Goal: Information Seeking & Learning: Find contact information

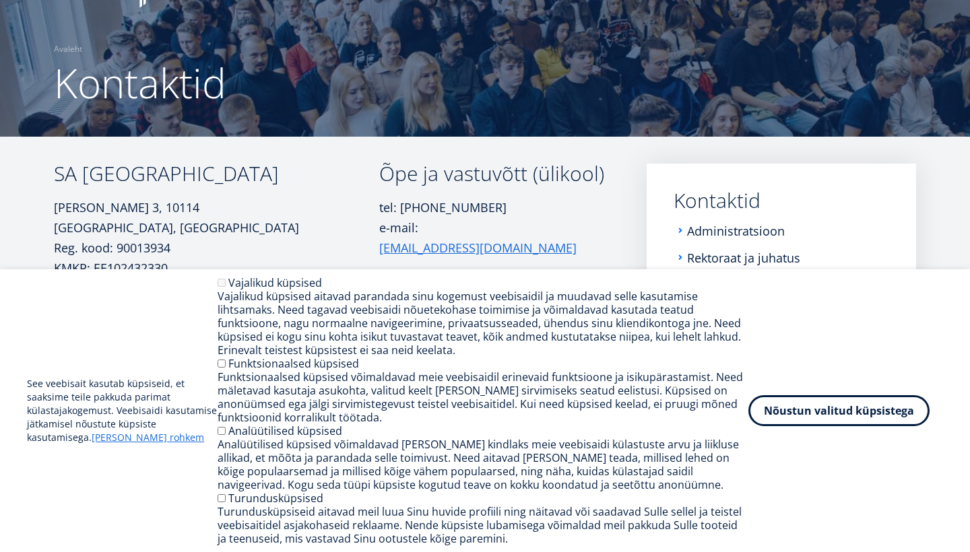
scroll to position [90, 0]
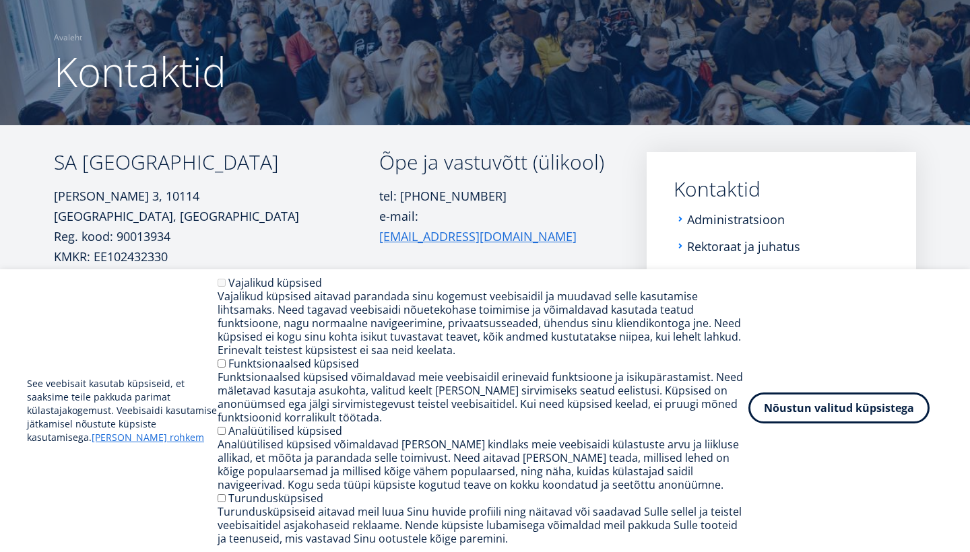
click at [784, 414] on button "Nõustun valitud küpsistega" at bounding box center [838, 408] width 181 height 31
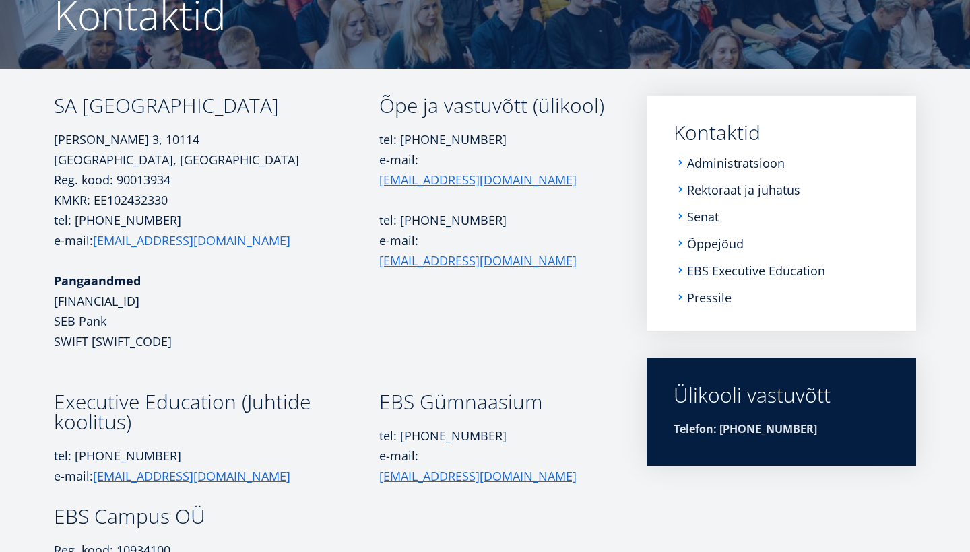
scroll to position [138, 0]
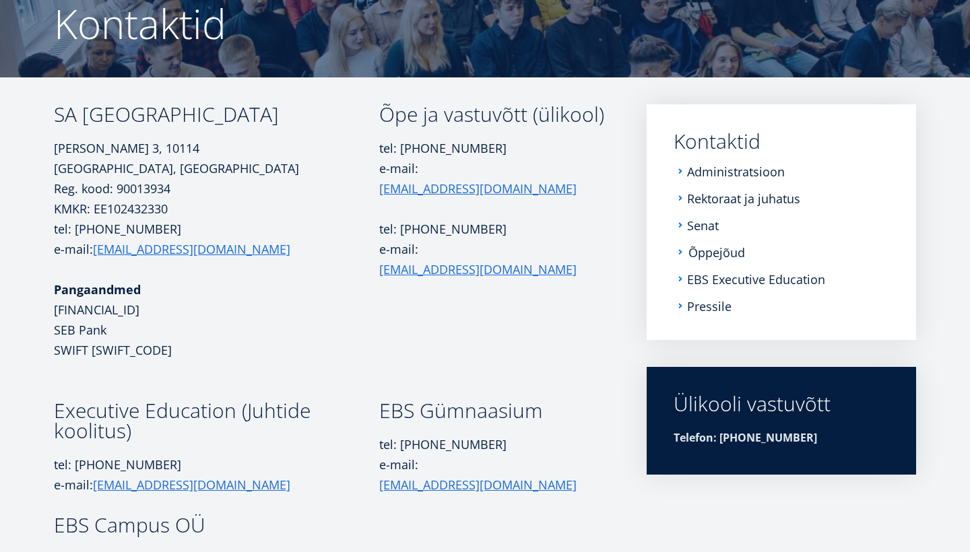
click at [704, 255] on link "Õppejõud" at bounding box center [716, 252] width 57 height 13
click at [725, 254] on link "Õppejõud" at bounding box center [716, 252] width 57 height 13
click at [684, 226] on li "Senat" at bounding box center [782, 225] width 216 height 13
click at [703, 226] on link "Senat" at bounding box center [704, 225] width 32 height 13
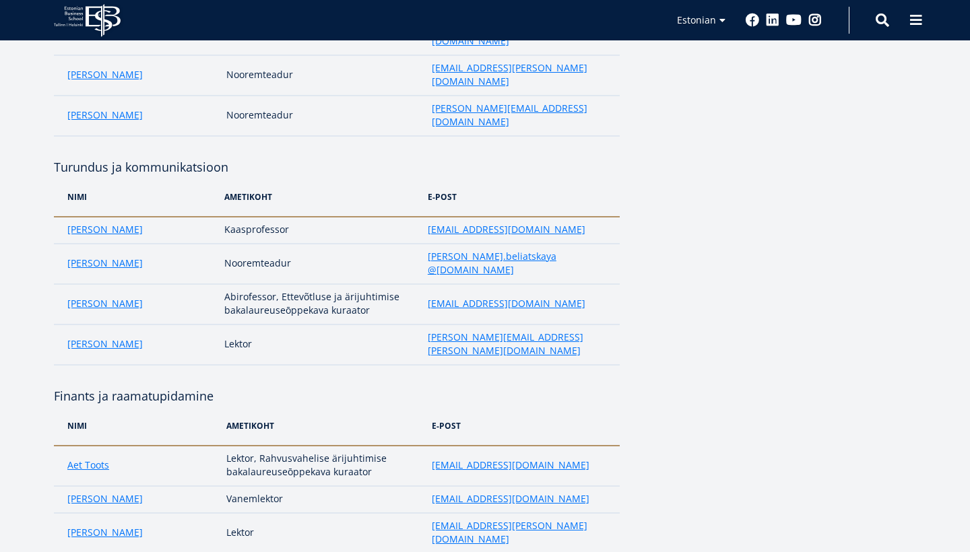
scroll to position [1876, 0]
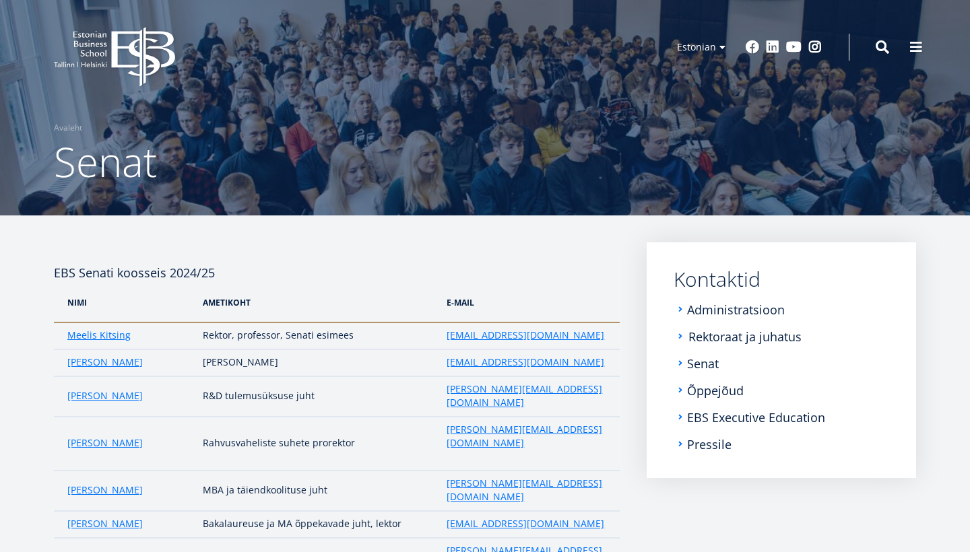
click at [713, 339] on link "Rektoraat ja juhatus" at bounding box center [744, 336] width 113 height 13
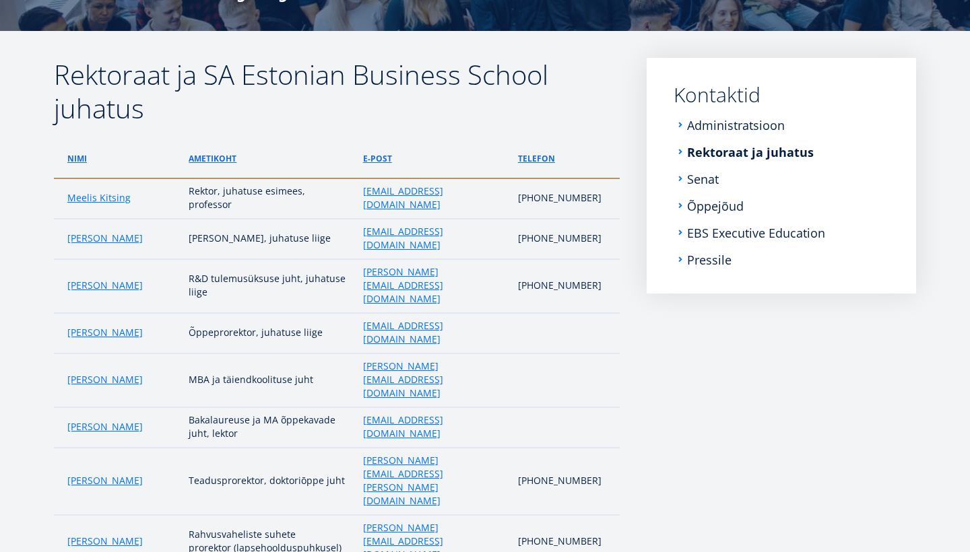
scroll to position [187, 0]
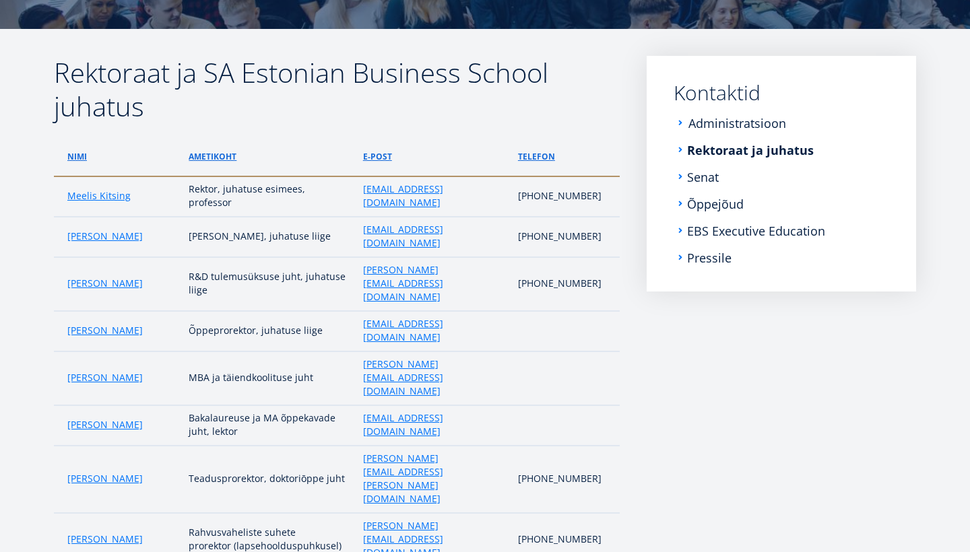
click at [742, 119] on link "Administratsioon" at bounding box center [737, 123] width 98 height 13
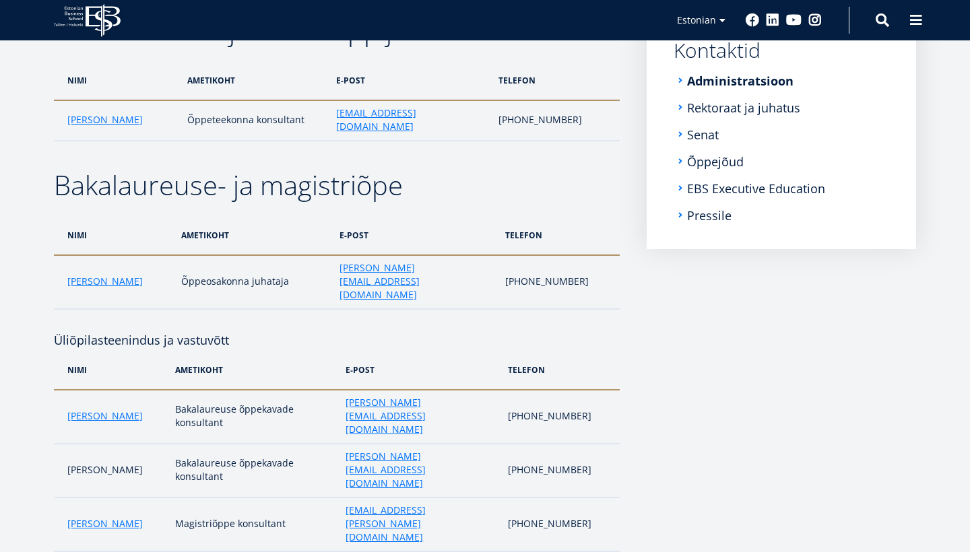
scroll to position [240, 0]
